Goal: Complete application form: Complete application form

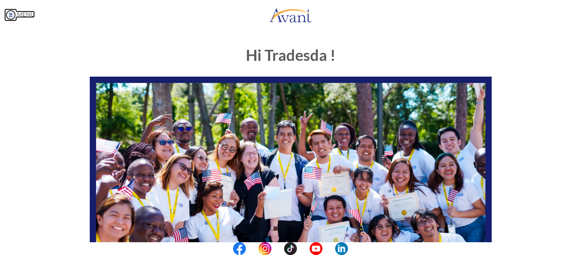
click at [22, 14] on link "MENU" at bounding box center [19, 14] width 31 height 7
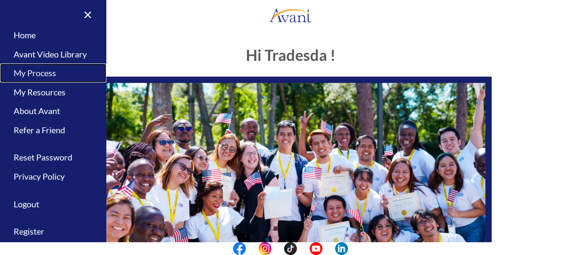
click at [45, 75] on link "My Process" at bounding box center [53, 72] width 106 height 19
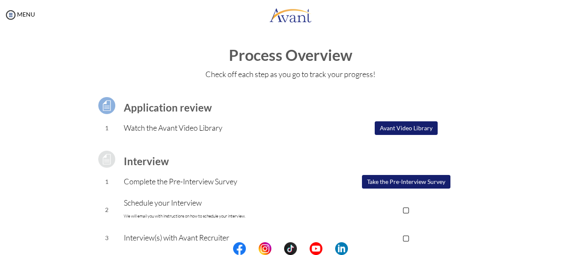
click at [390, 182] on button "Take the Pre-Interview Survey" at bounding box center [406, 182] width 89 height 14
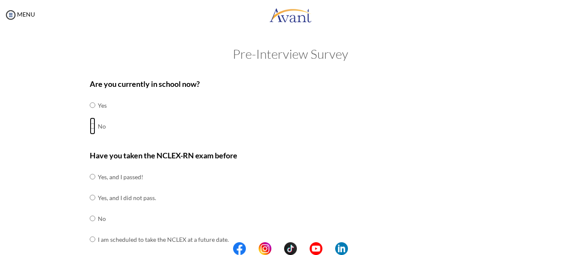
click at [90, 124] on input "radio" at bounding box center [93, 125] width 6 height 17
radio input "true"
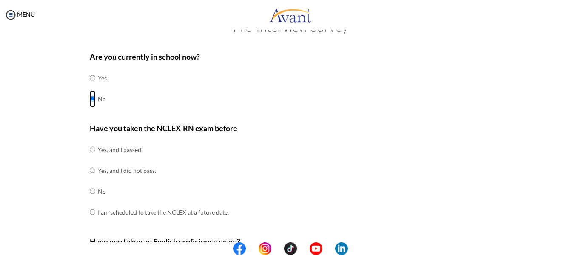
scroll to position [43, 0]
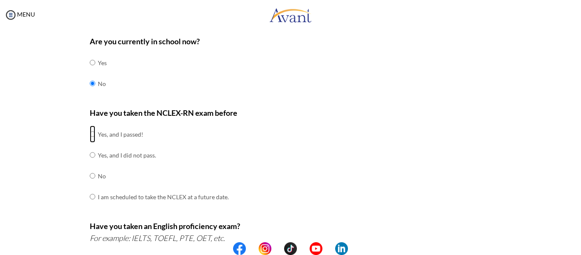
click at [91, 133] on input "radio" at bounding box center [93, 134] width 6 height 17
radio input "true"
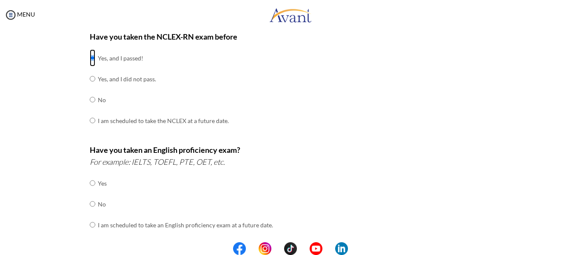
scroll to position [128, 0]
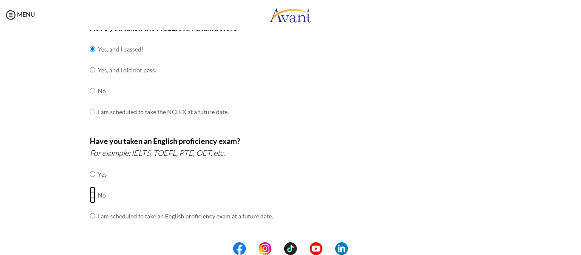
click at [91, 194] on input "radio" at bounding box center [93, 194] width 6 height 17
radio input "true"
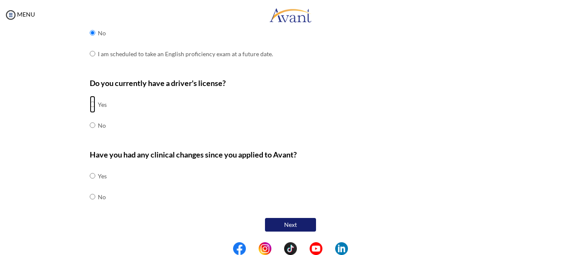
click at [90, 102] on input "radio" at bounding box center [93, 104] width 6 height 17
radio input "true"
click at [90, 198] on input "radio" at bounding box center [93, 196] width 6 height 17
radio input "true"
click at [290, 228] on button "Next" at bounding box center [290, 225] width 51 height 14
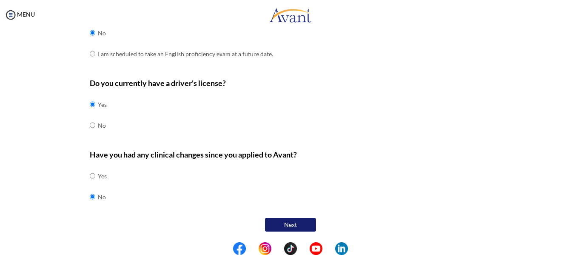
scroll to position [17, 0]
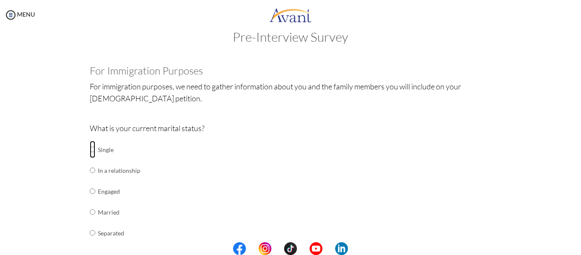
click at [92, 152] on input "radio" at bounding box center [93, 149] width 6 height 17
radio input "true"
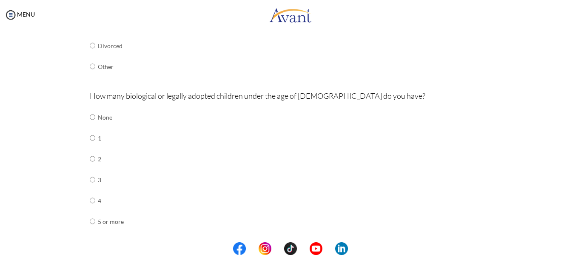
scroll to position [230, 0]
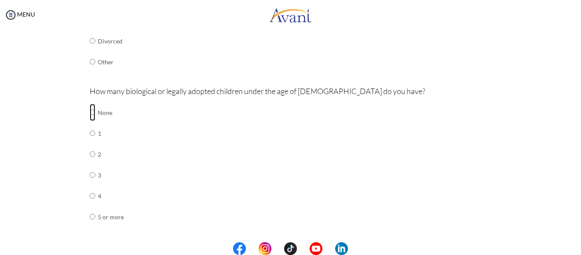
click at [90, 115] on input "radio" at bounding box center [93, 112] width 6 height 17
radio input "true"
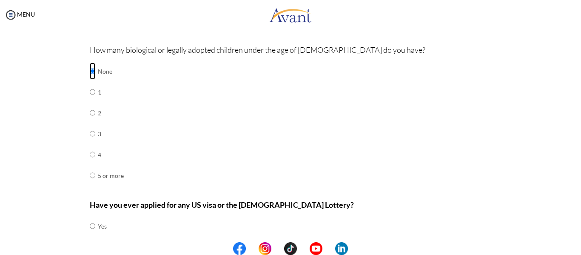
scroll to position [321, 0]
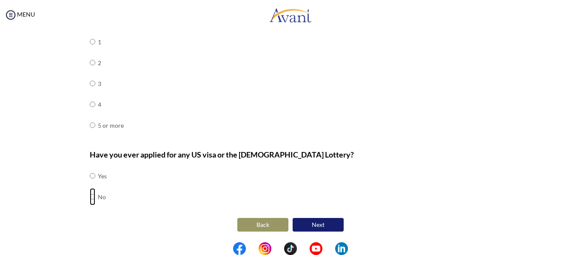
click at [91, 198] on input "radio" at bounding box center [93, 196] width 6 height 17
radio input "true"
click at [307, 224] on button "Next" at bounding box center [318, 225] width 51 height 14
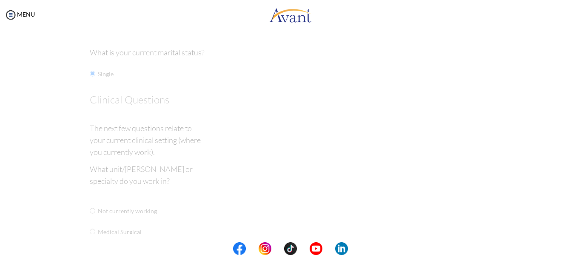
scroll to position [17, 0]
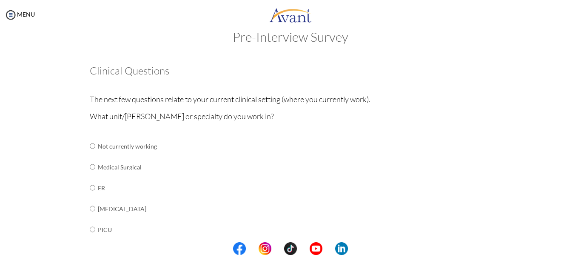
click at [21, 10] on div "MENU" at bounding box center [17, 127] width 35 height 255
click at [21, 11] on link "MENU" at bounding box center [19, 14] width 31 height 7
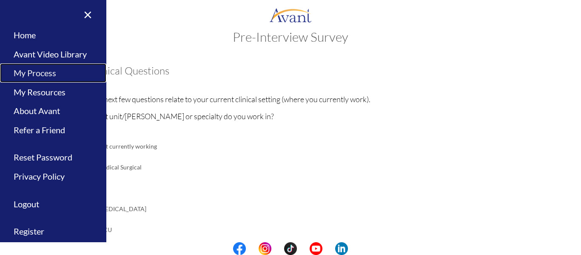
click at [48, 76] on link "My Process" at bounding box center [53, 72] width 106 height 19
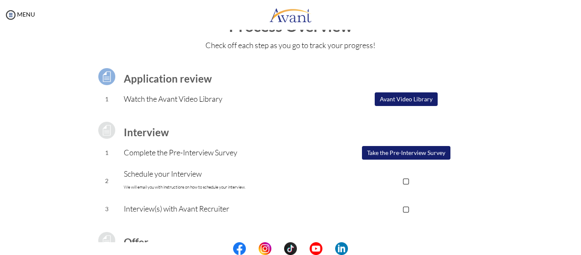
scroll to position [43, 0]
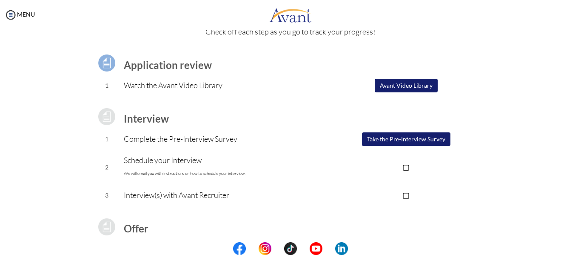
click at [405, 167] on p "▢" at bounding box center [406, 167] width 171 height 12
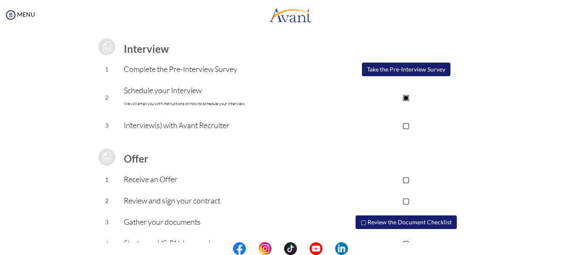
scroll to position [132, 0]
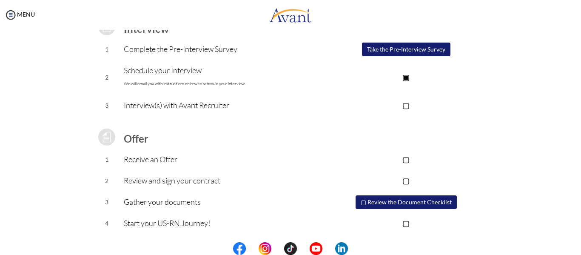
click at [415, 202] on button "▢ Review the Document Checklist" at bounding box center [406, 202] width 101 height 14
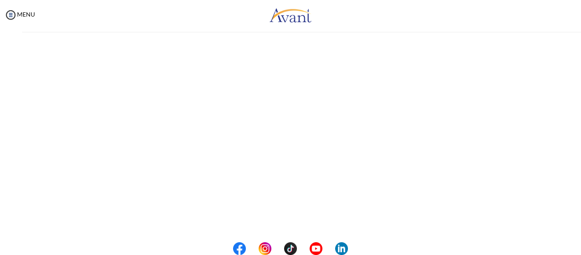
scroll to position [0, 0]
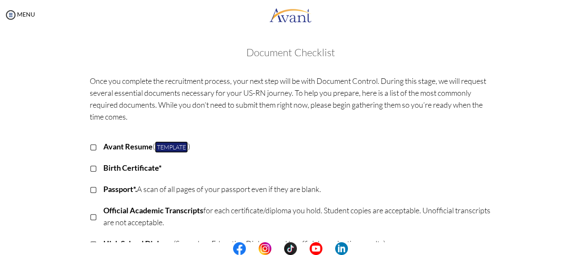
click at [173, 146] on link "Template" at bounding box center [171, 146] width 33 height 11
